Goal: Check status: Check status

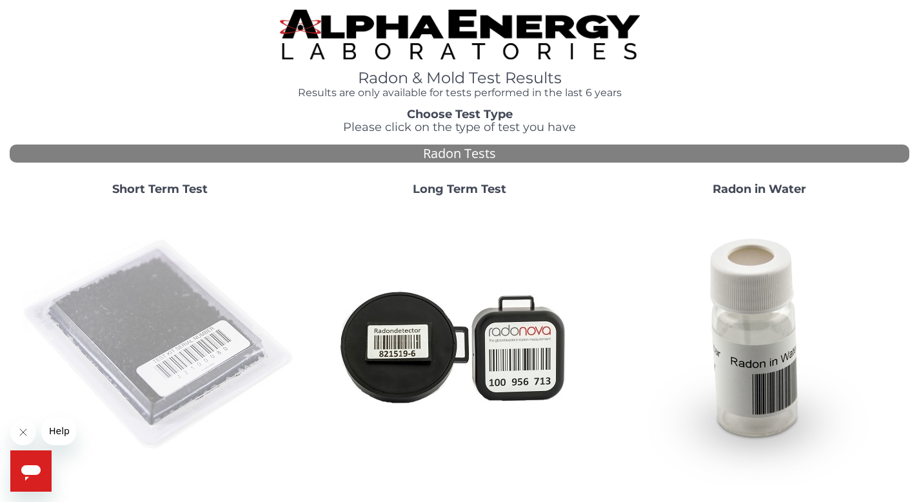
click at [87, 266] on img at bounding box center [159, 344] width 277 height 277
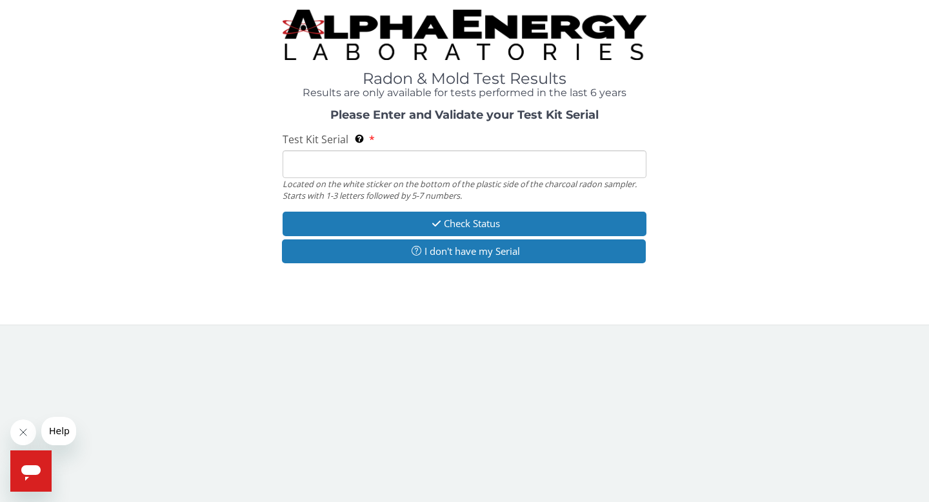
click at [326, 168] on input "Test Kit Serial Located on the white sticker on the bottom of the plastic side …" at bounding box center [464, 164] width 364 height 28
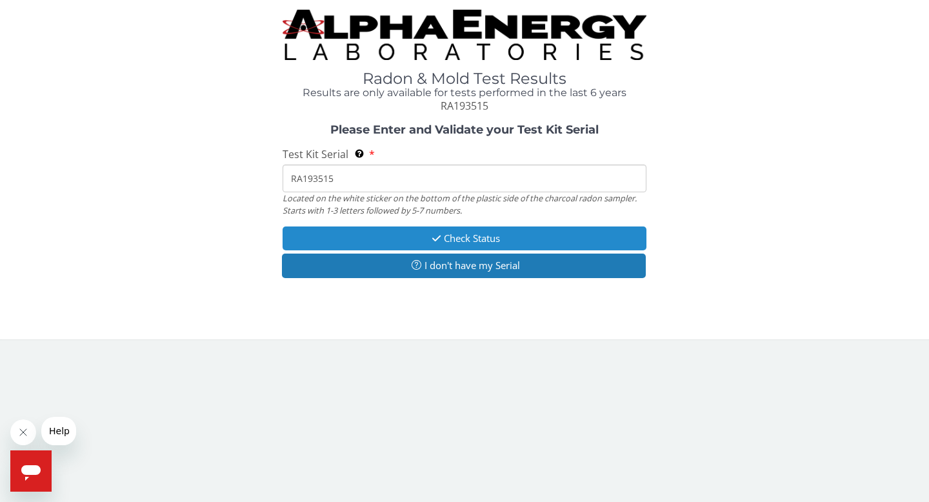
type input "RA193515"
click at [482, 241] on button "Check Status" at bounding box center [464, 238] width 364 height 24
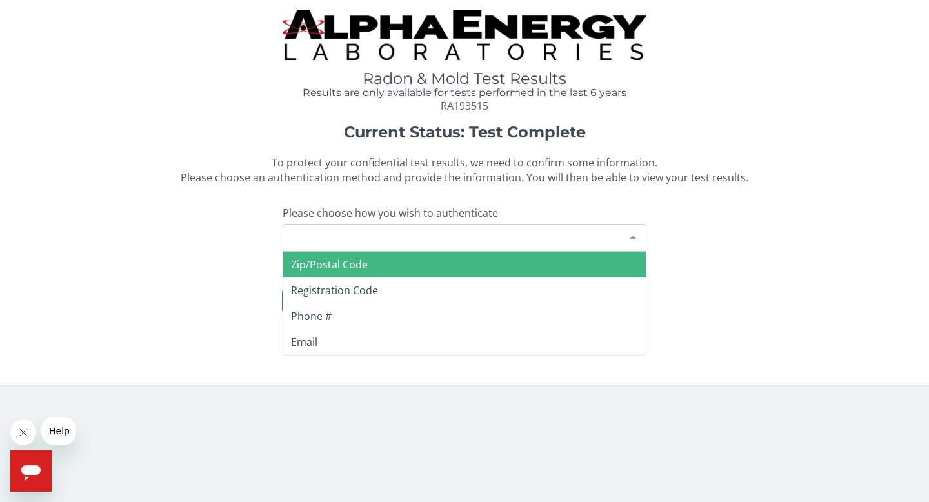
click at [481, 239] on div "Please make a selection" at bounding box center [464, 238] width 364 height 28
click at [331, 262] on span "Zip/Postal Code" at bounding box center [329, 264] width 77 height 14
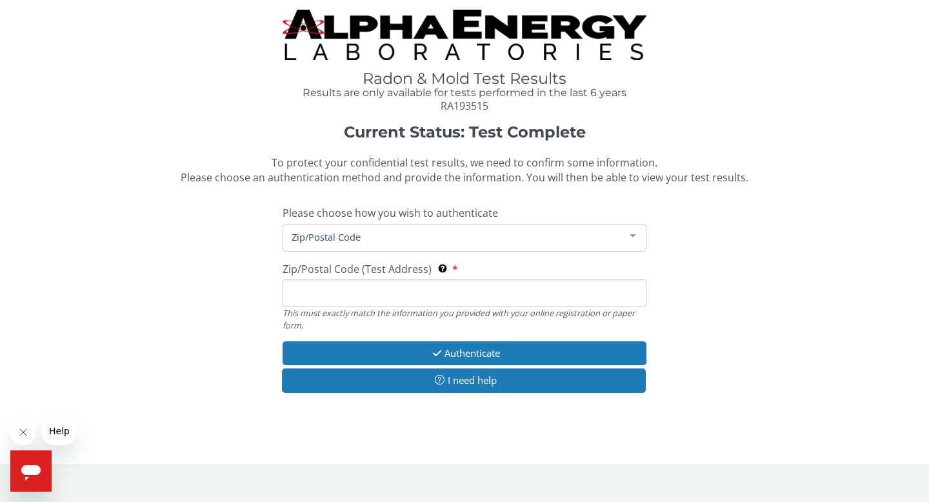
click at [331, 299] on input "Zip/Postal Code (Test Address) This must exactly match the information you prov…" at bounding box center [464, 293] width 364 height 28
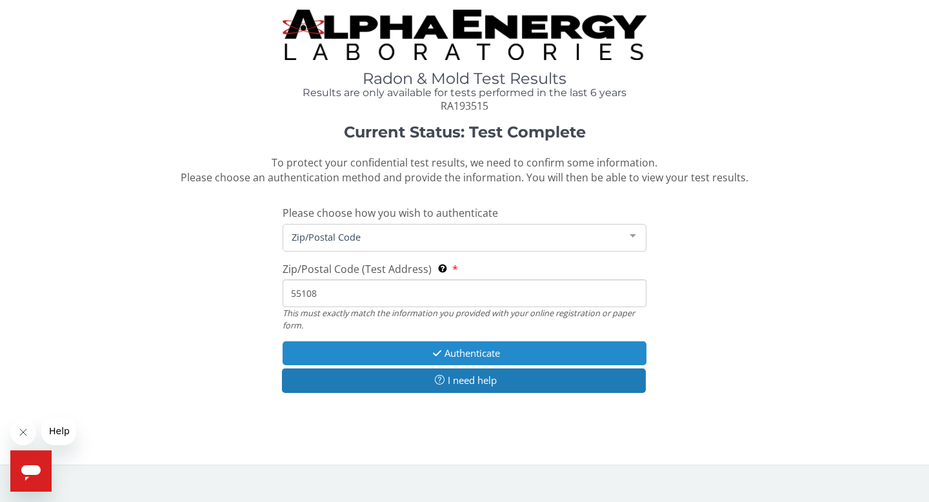
type input "55108"
click at [486, 348] on button "Authenticate" at bounding box center [464, 353] width 364 height 24
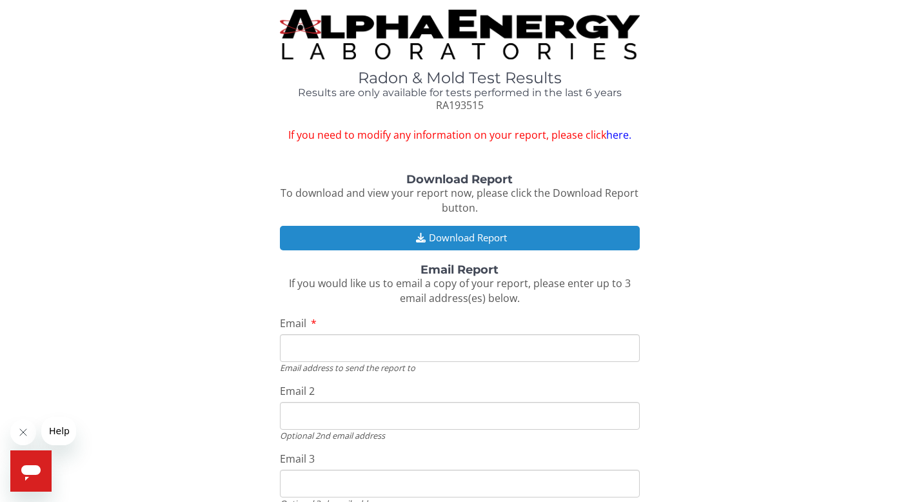
click at [457, 240] on button "Download Report" at bounding box center [460, 238] width 360 height 24
